Goal: Task Accomplishment & Management: Manage account settings

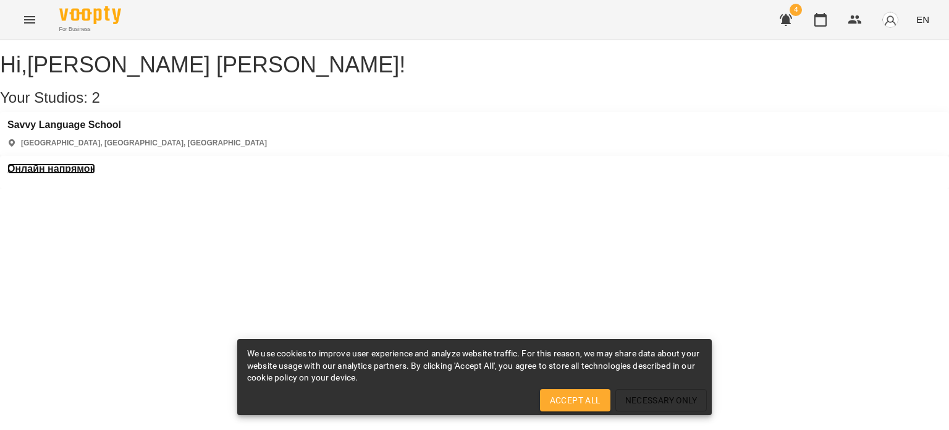
click at [95, 163] on h3 "Онлайн напрямок" at bounding box center [51, 168] width 88 height 11
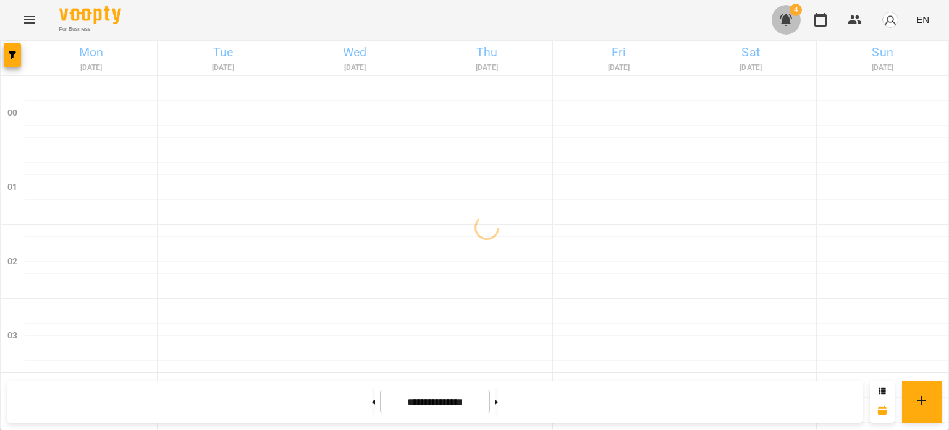
click at [790, 23] on icon "button" at bounding box center [786, 20] width 12 height 12
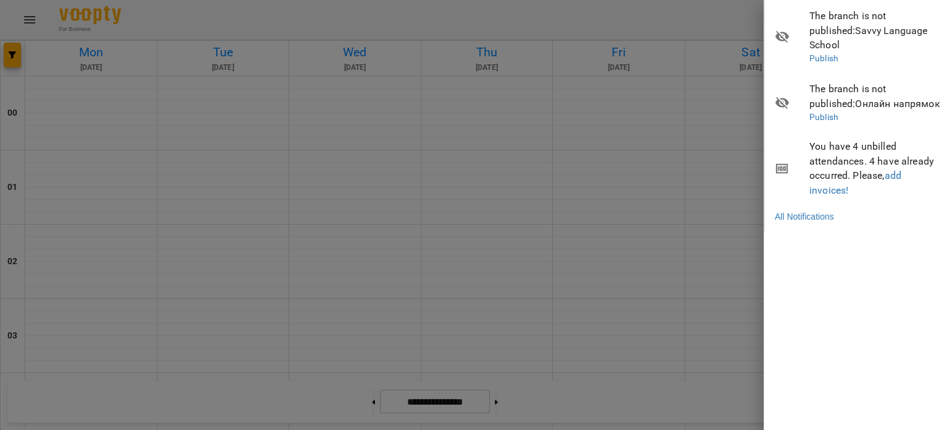
click at [686, 7] on div at bounding box center [474, 215] width 949 height 430
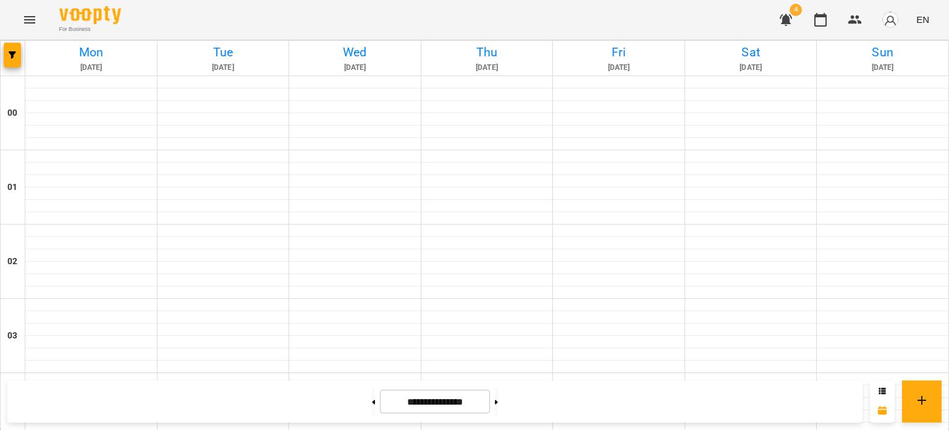
scroll to position [618, 0]
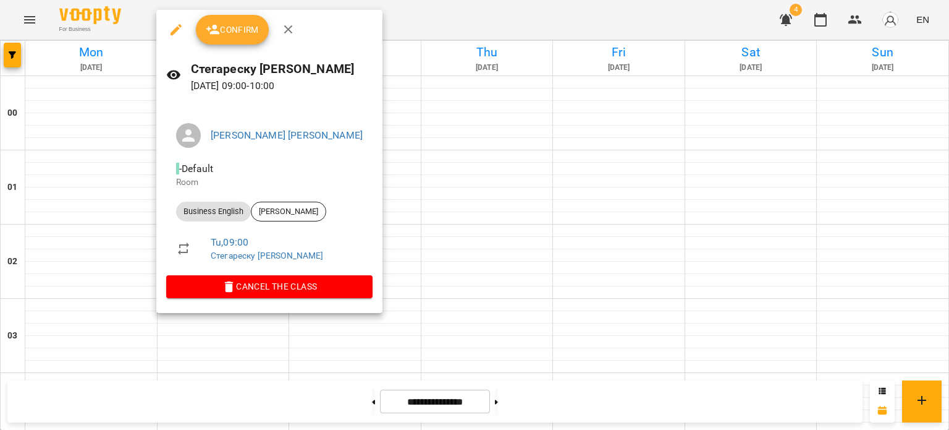
click at [237, 20] on button "Confirm" at bounding box center [232, 30] width 73 height 30
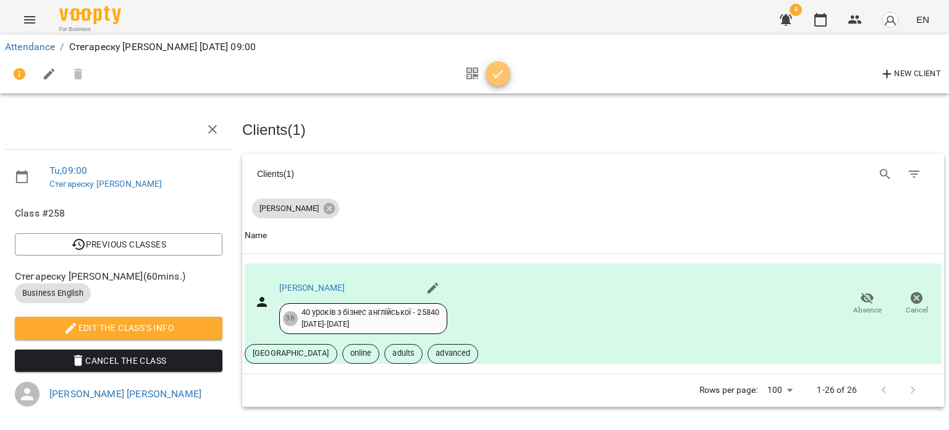
click at [493, 70] on icon "button" at bounding box center [498, 74] width 15 height 15
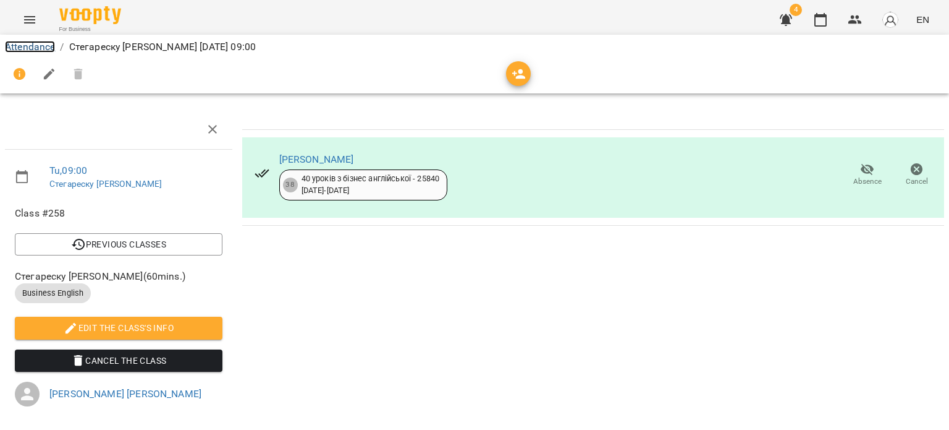
click at [31, 41] on link "Attendance" at bounding box center [30, 47] width 50 height 12
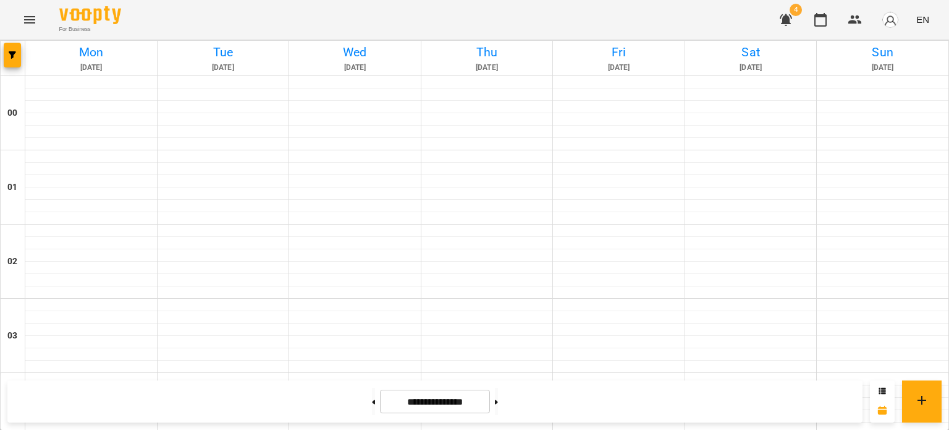
scroll to position [556, 0]
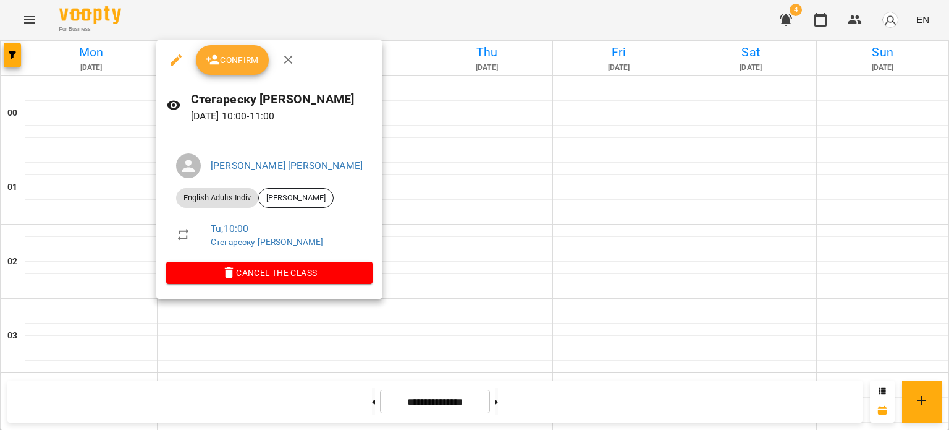
click at [240, 66] on span "Confirm" at bounding box center [232, 60] width 53 height 15
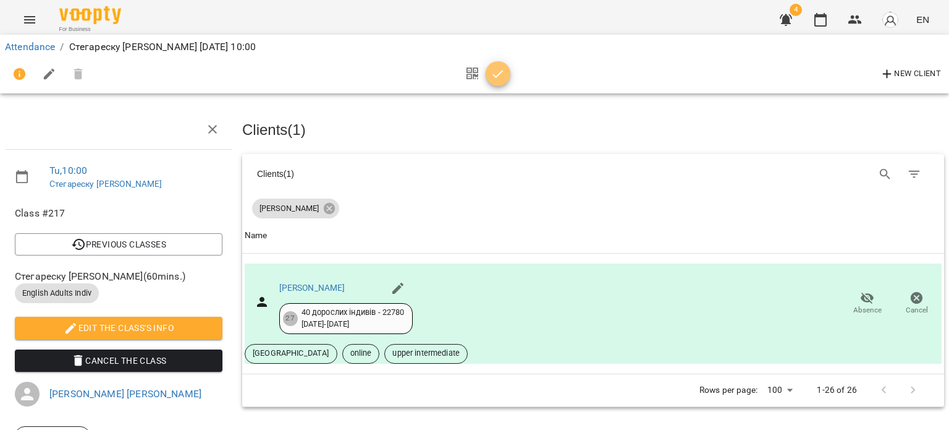
click at [499, 79] on icon "button" at bounding box center [498, 74] width 15 height 15
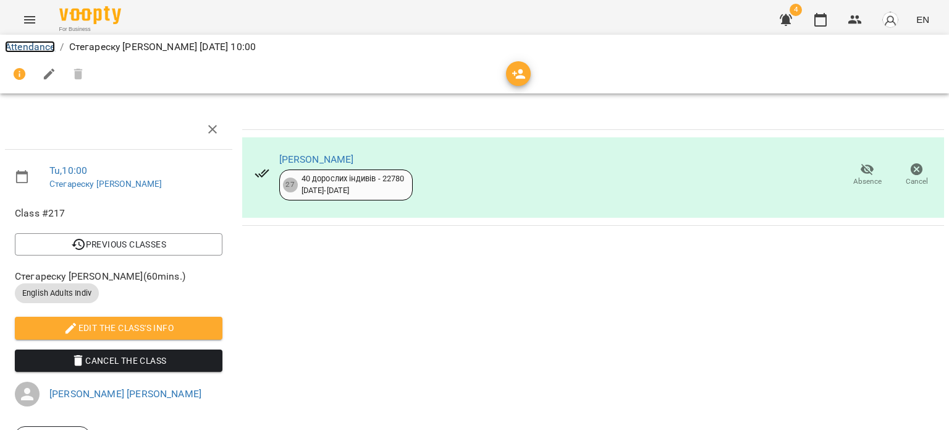
click at [48, 46] on link "Attendance" at bounding box center [30, 47] width 50 height 12
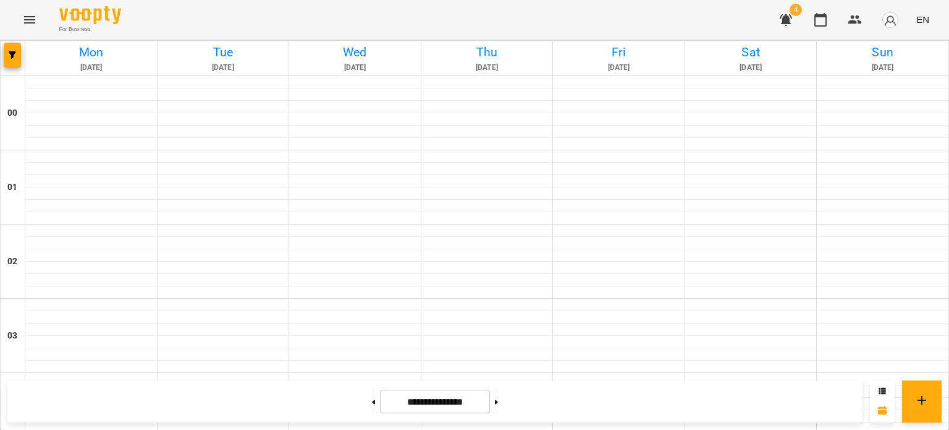
scroll to position [742, 0]
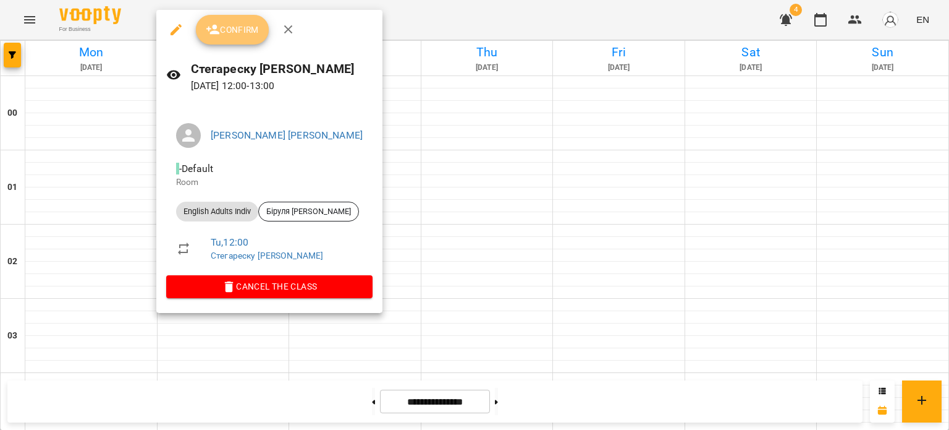
click at [263, 29] on button "Confirm" at bounding box center [232, 30] width 73 height 30
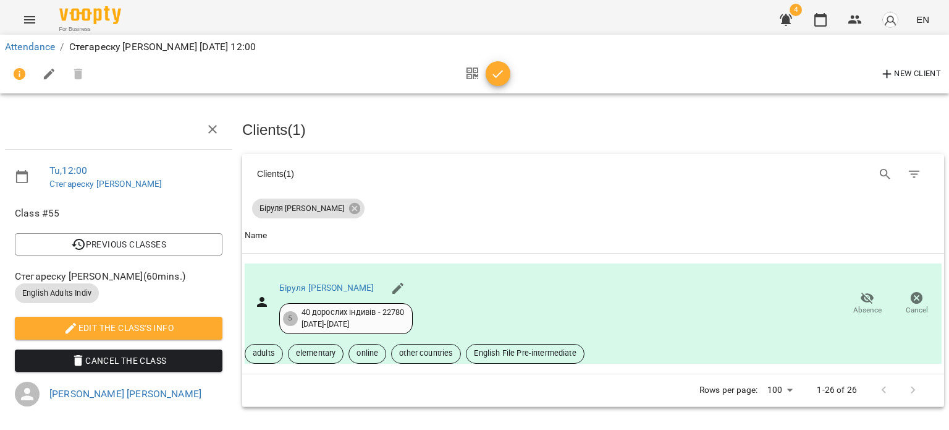
click at [497, 71] on icon "button" at bounding box center [498, 74] width 15 height 15
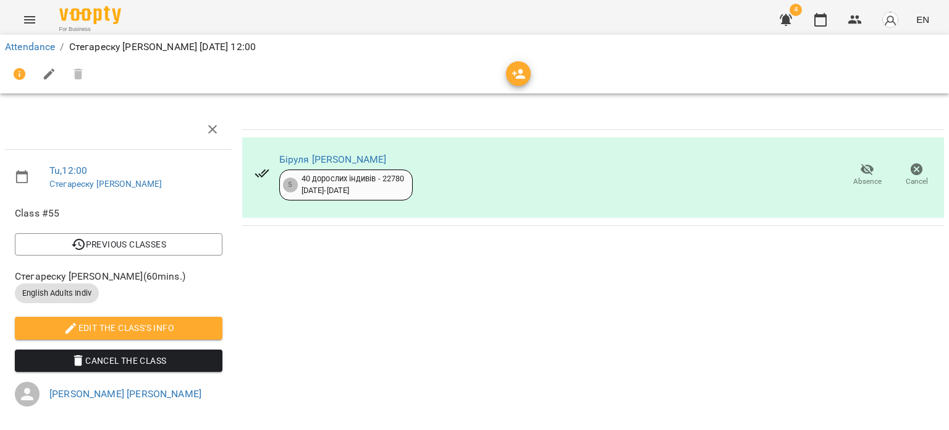
click at [148, 331] on span "Edit the class's Info" at bounding box center [119, 327] width 188 height 15
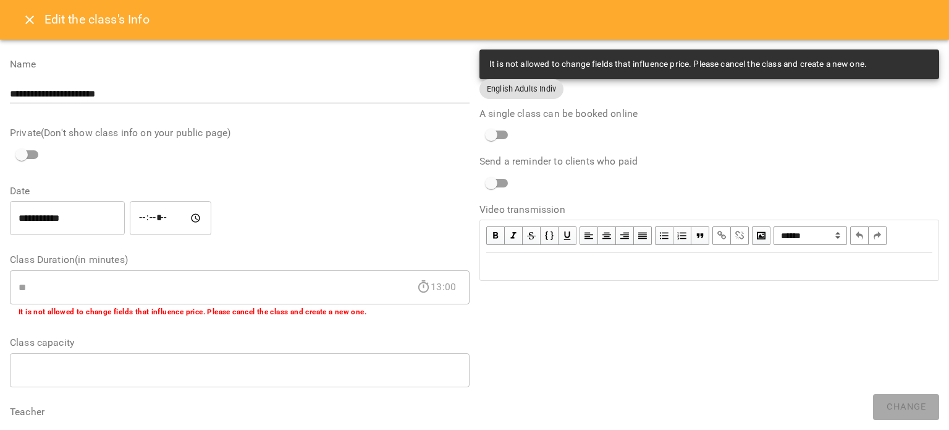
click at [152, 219] on input "*****" at bounding box center [171, 218] width 82 height 35
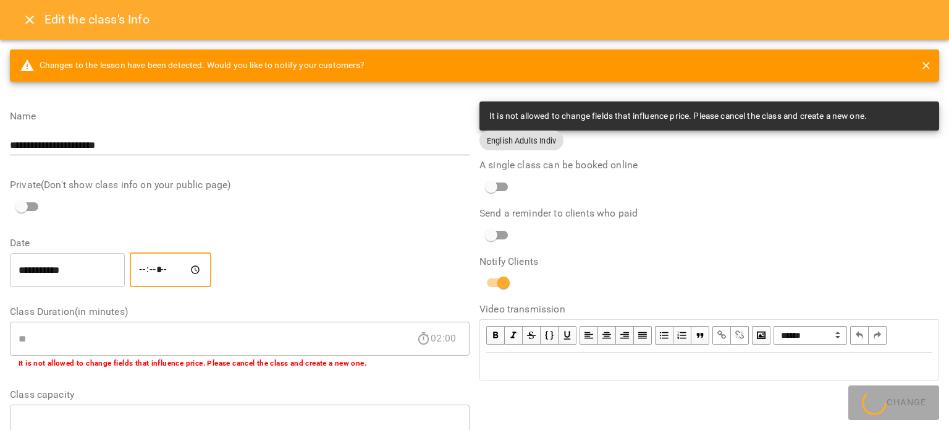
type input "*****"
click at [892, 404] on span "Change" at bounding box center [906, 407] width 39 height 16
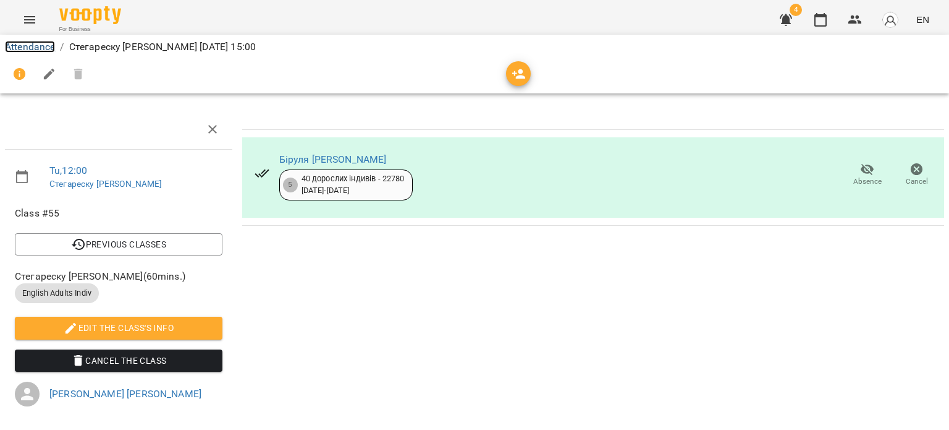
click at [49, 51] on link "Attendance" at bounding box center [30, 47] width 50 height 12
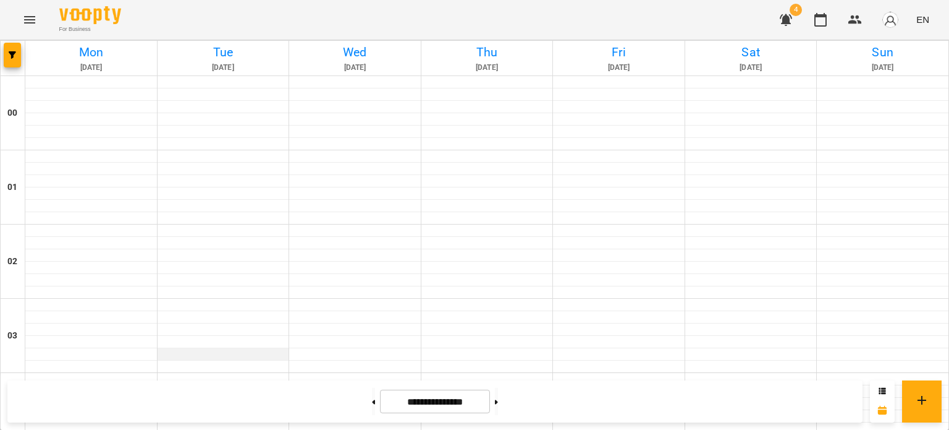
scroll to position [927, 0]
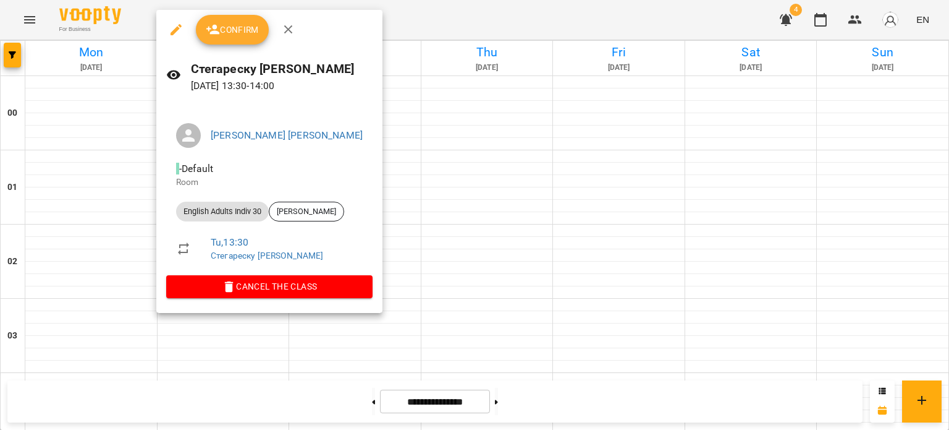
click at [166, 28] on button "button" at bounding box center [176, 30] width 30 height 30
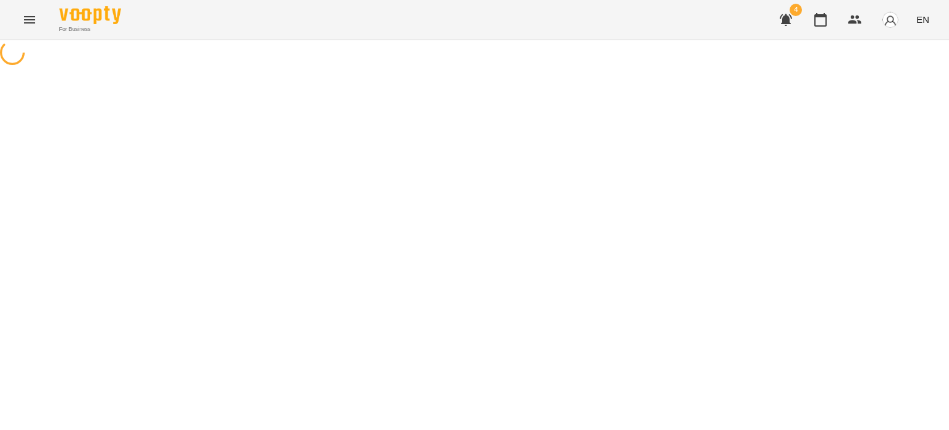
select select "**********"
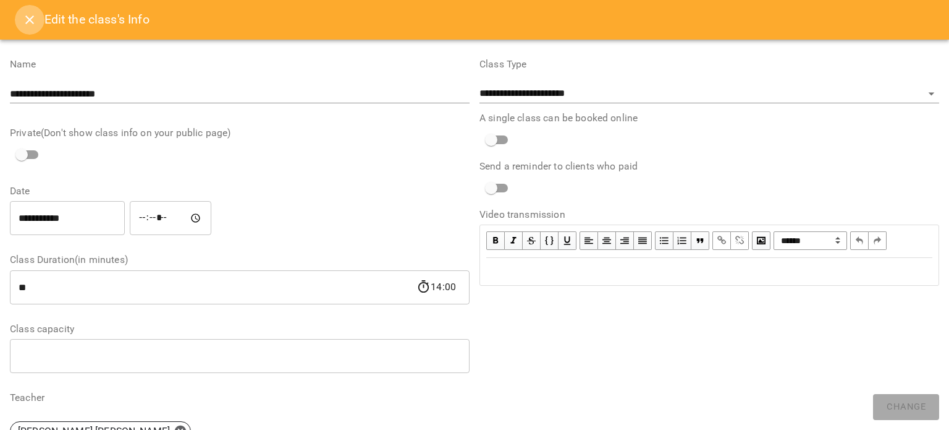
click at [32, 15] on icon "Close" at bounding box center [29, 19] width 15 height 15
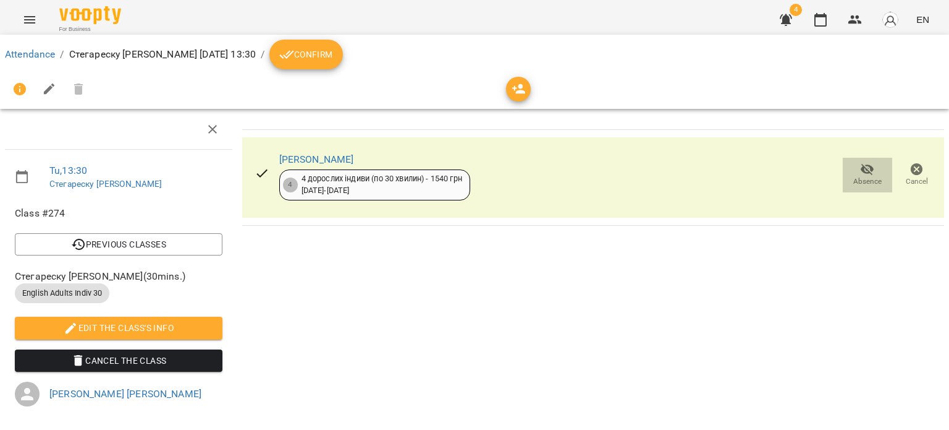
click at [860, 174] on icon "button" at bounding box center [867, 169] width 15 height 15
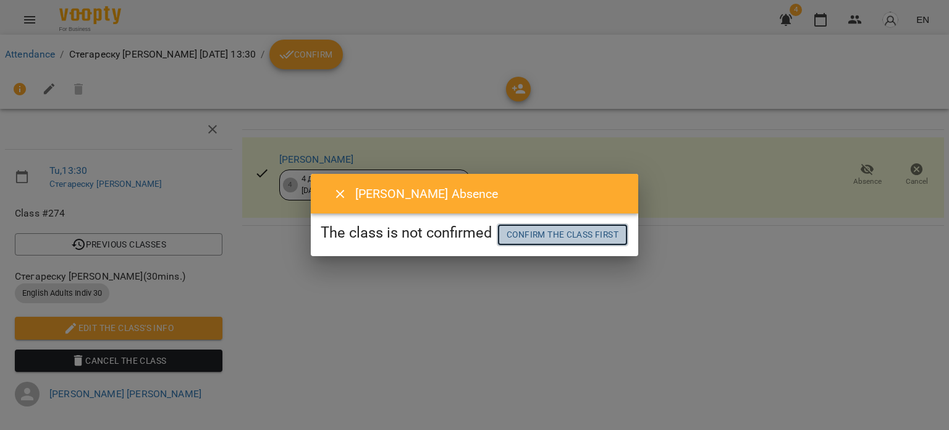
click at [577, 237] on span "Confirm the class first" at bounding box center [563, 234] width 112 height 15
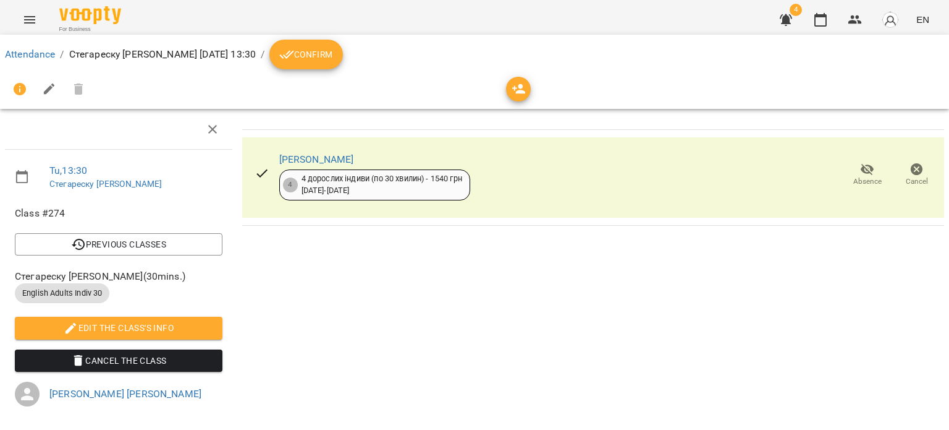
click at [333, 58] on span "Confirm" at bounding box center [305, 54] width 53 height 15
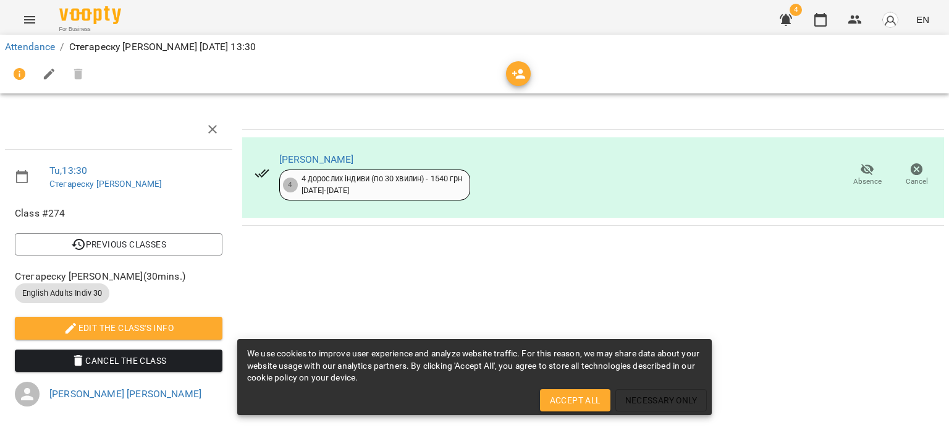
click at [860, 167] on icon "button" at bounding box center [867, 169] width 15 height 15
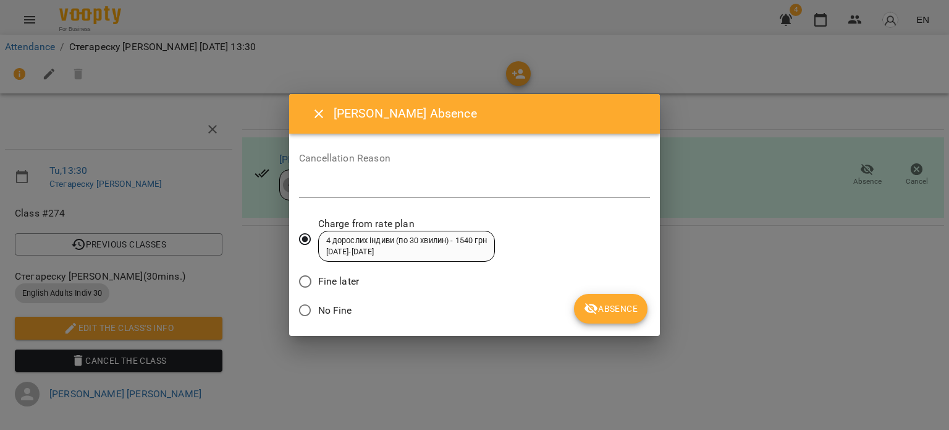
click at [328, 308] on span "No Fine" at bounding box center [335, 310] width 34 height 15
click at [338, 186] on textarea at bounding box center [474, 188] width 351 height 12
drag, startPoint x: 443, startPoint y: 187, endPoint x: 302, endPoint y: 191, distance: 141.0
click at [302, 191] on textarea "**********" at bounding box center [474, 188] width 351 height 12
type textarea "*"
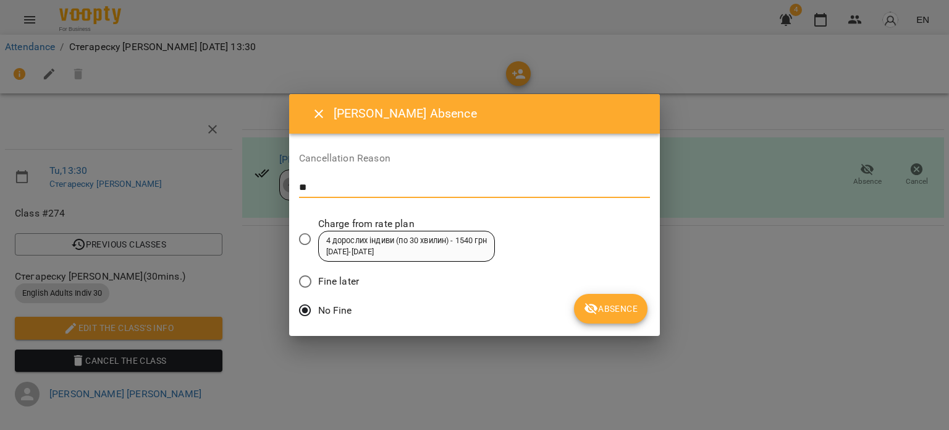
type textarea "*"
type textarea "**********"
click at [624, 305] on span "Absence" at bounding box center [611, 308] width 54 height 15
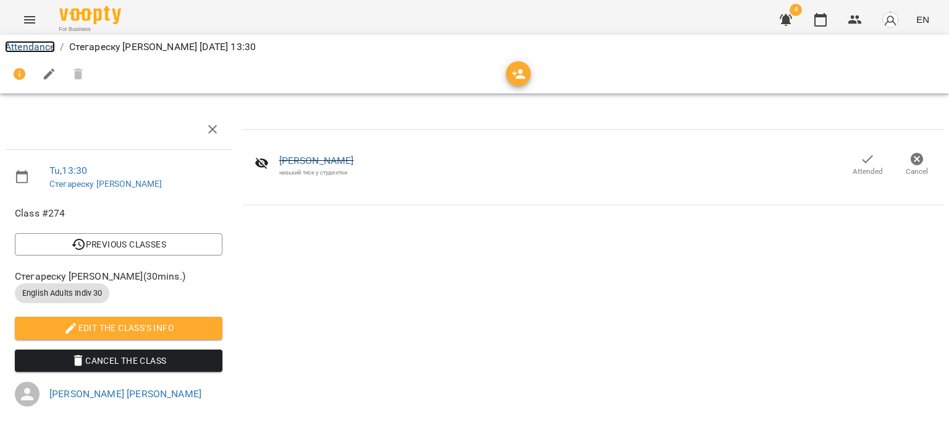
click at [27, 48] on link "Attendance" at bounding box center [30, 47] width 50 height 12
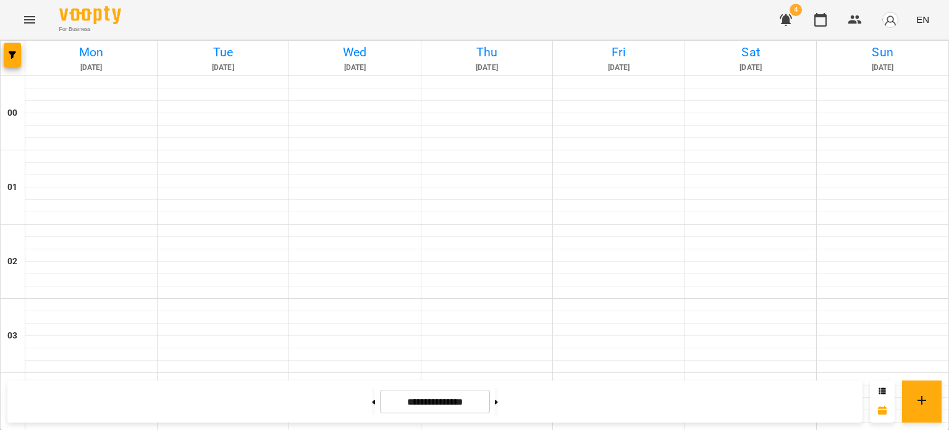
scroll to position [1174, 0]
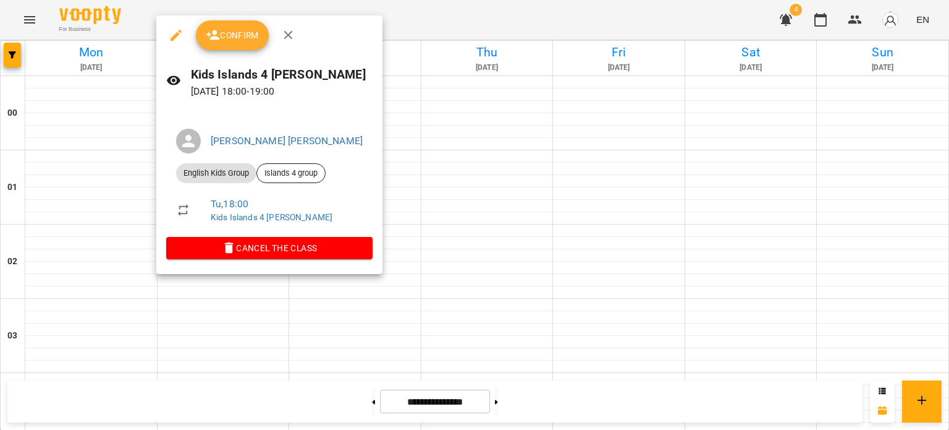
click at [250, 42] on span "Confirm" at bounding box center [232, 35] width 53 height 15
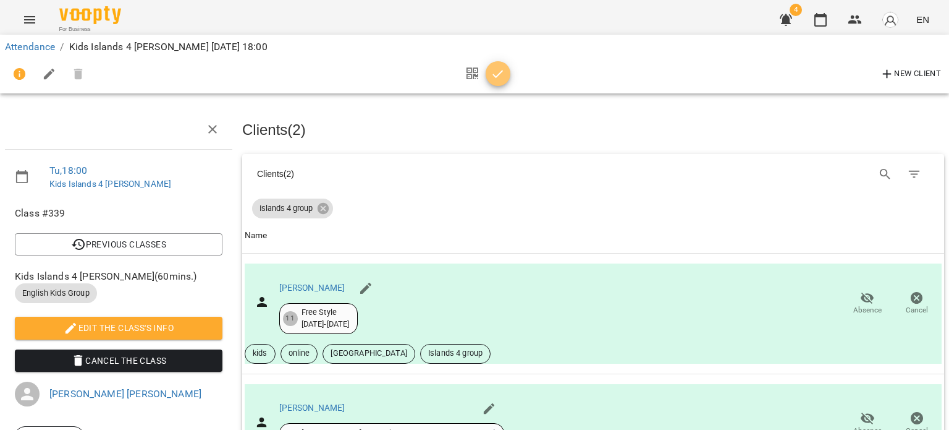
click at [495, 74] on icon "button" at bounding box center [498, 74] width 15 height 15
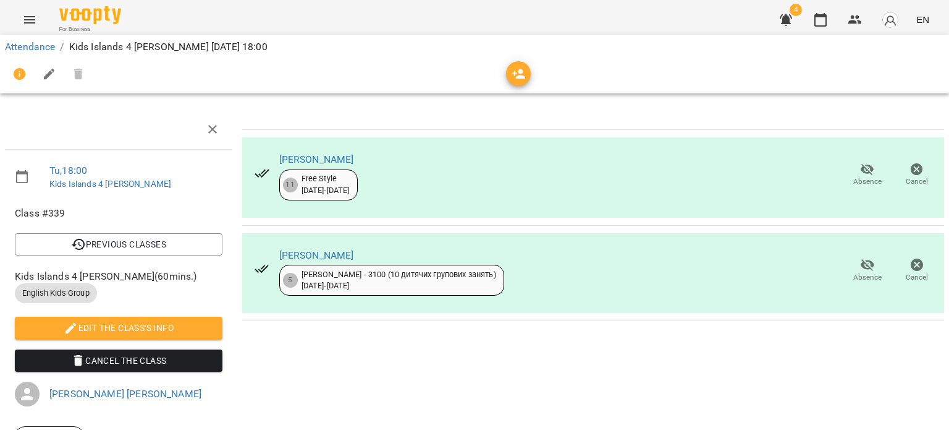
click at [854, 177] on span "Absence" at bounding box center [868, 181] width 28 height 11
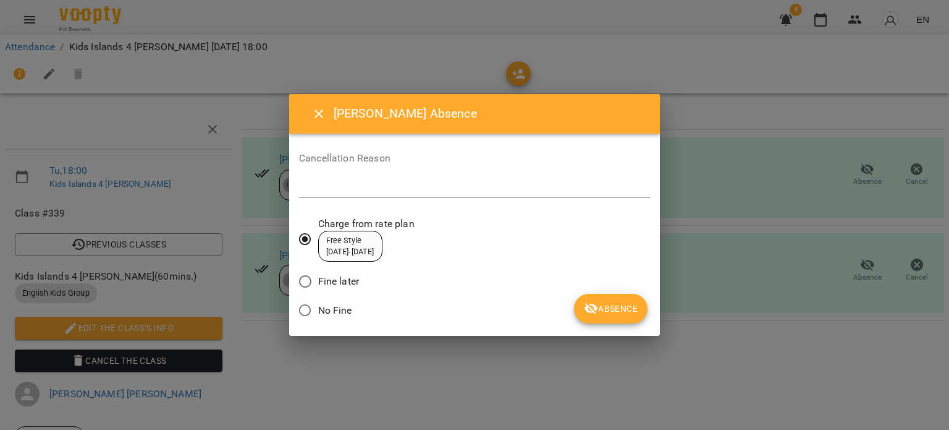
click at [631, 304] on span "Absence" at bounding box center [611, 308] width 54 height 15
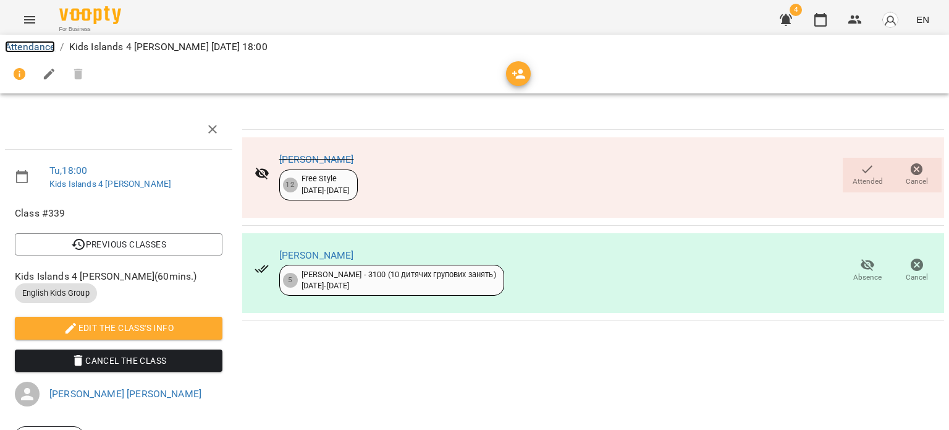
click at [32, 43] on link "Attendance" at bounding box center [30, 47] width 50 height 12
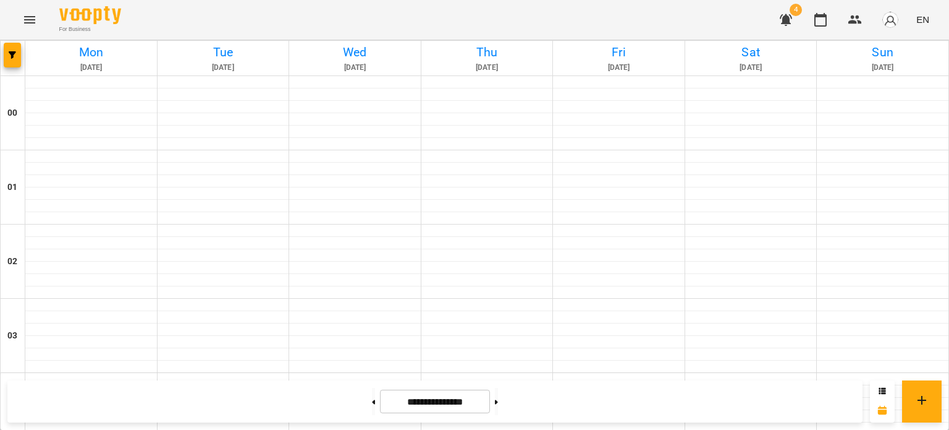
scroll to position [1174, 0]
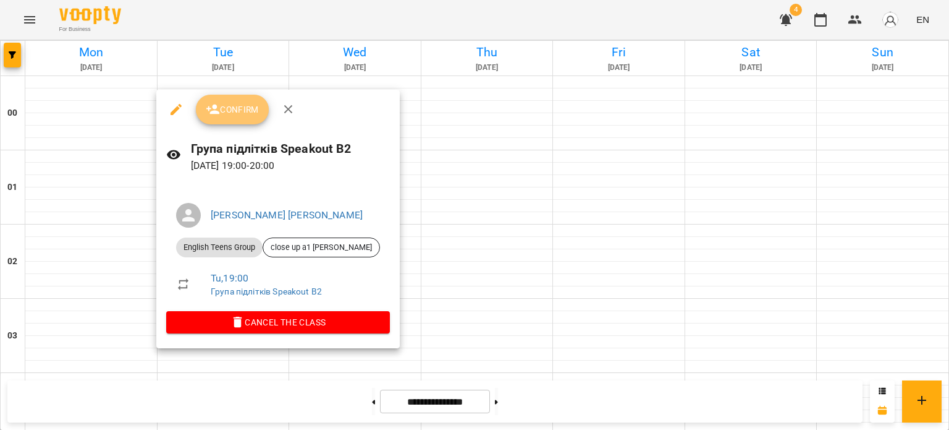
click at [237, 111] on span "Confirm" at bounding box center [232, 109] width 53 height 15
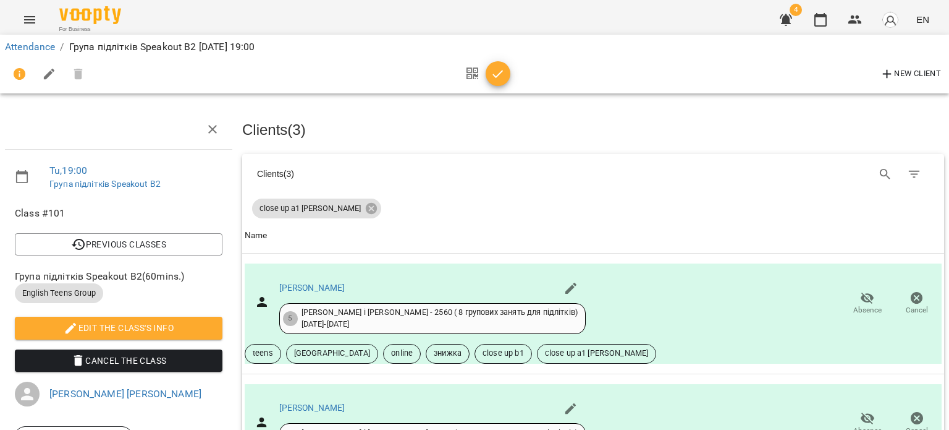
click at [495, 71] on icon "button" at bounding box center [498, 74] width 15 height 15
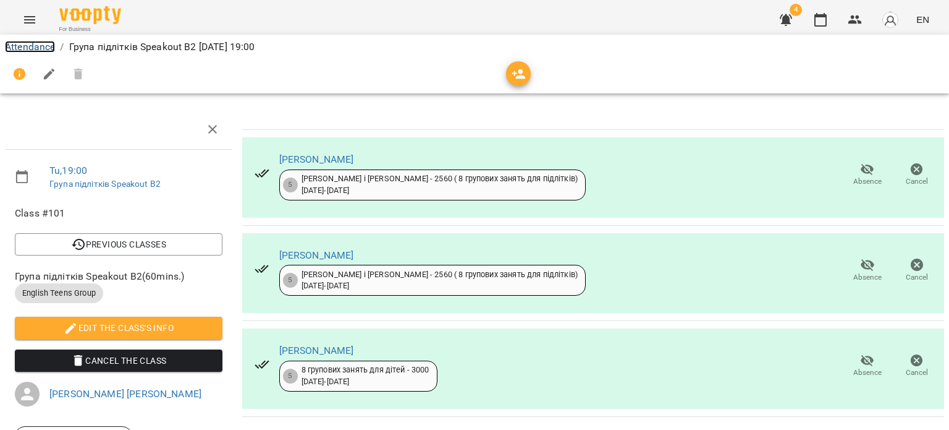
click at [45, 48] on link "Attendance" at bounding box center [30, 47] width 50 height 12
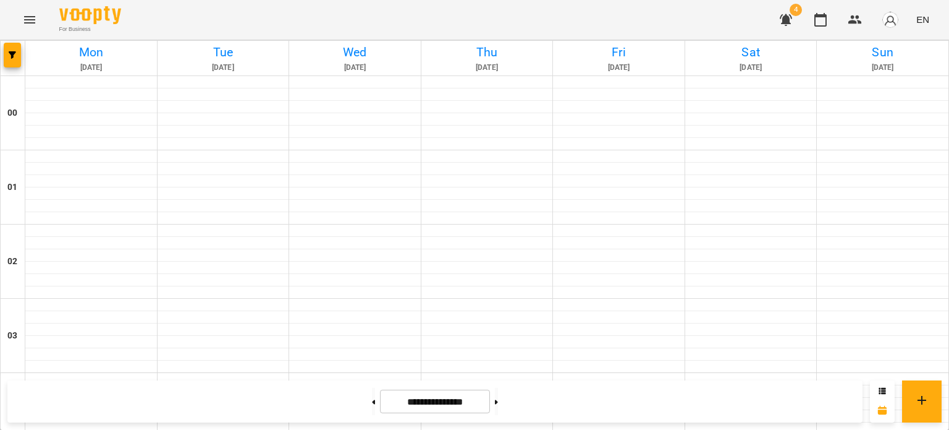
scroll to position [1422, 0]
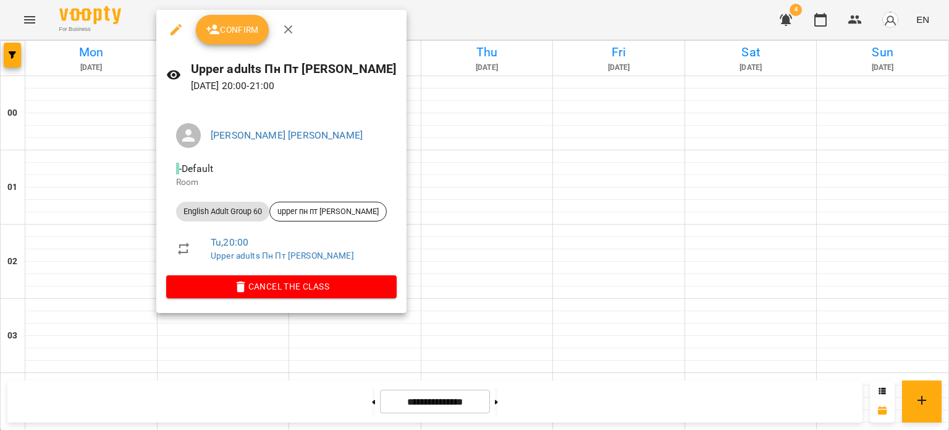
click at [240, 32] on span "Confirm" at bounding box center [232, 29] width 53 height 15
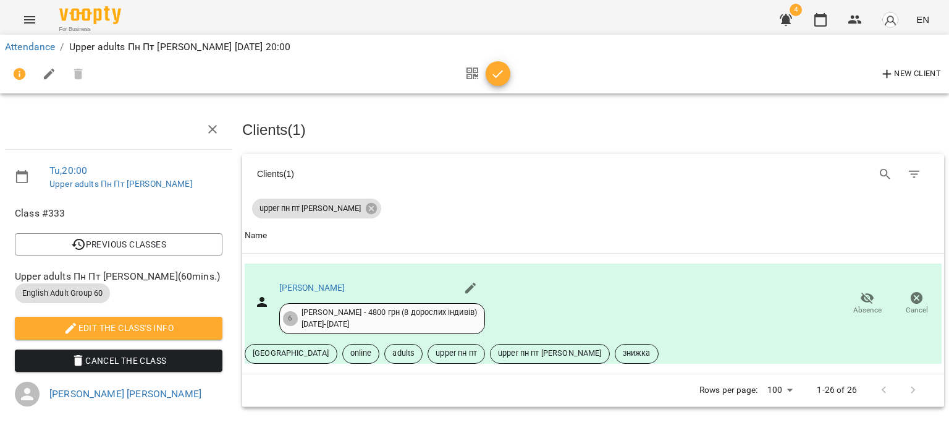
click at [501, 74] on icon "button" at bounding box center [498, 74] width 15 height 15
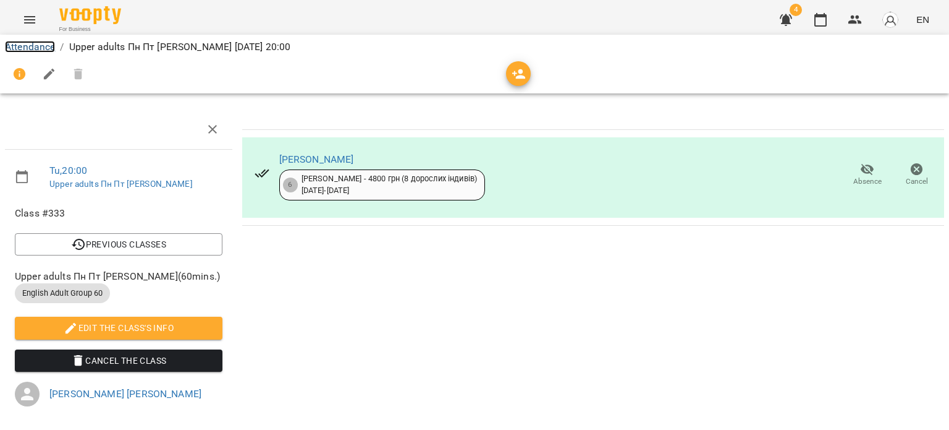
click at [22, 45] on link "Attendance" at bounding box center [30, 47] width 50 height 12
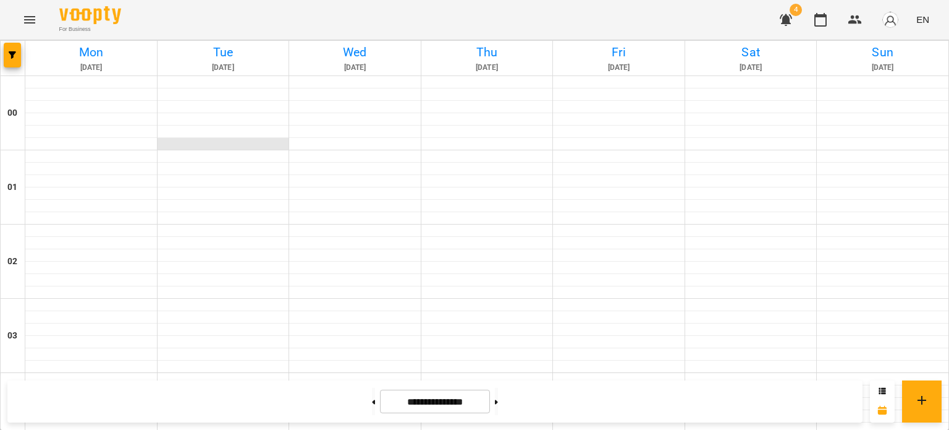
scroll to position [1422, 0]
